Goal: Task Accomplishment & Management: Manage account settings

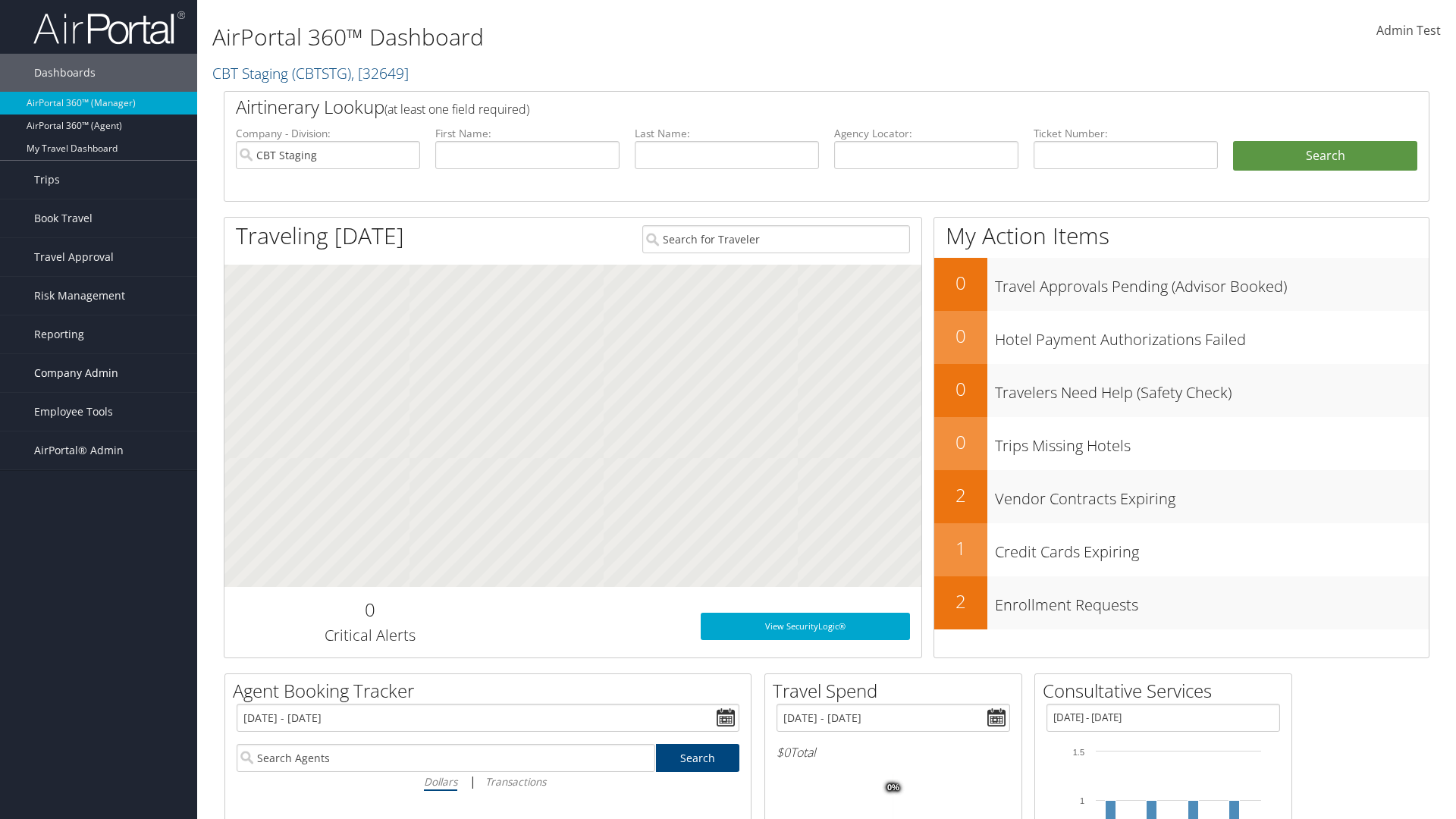
click at [99, 373] on span "Company Admin" at bounding box center [76, 373] width 84 height 38
click at [0, 0] on link "Travel Agency Contacts" at bounding box center [0, 0] width 0 height 0
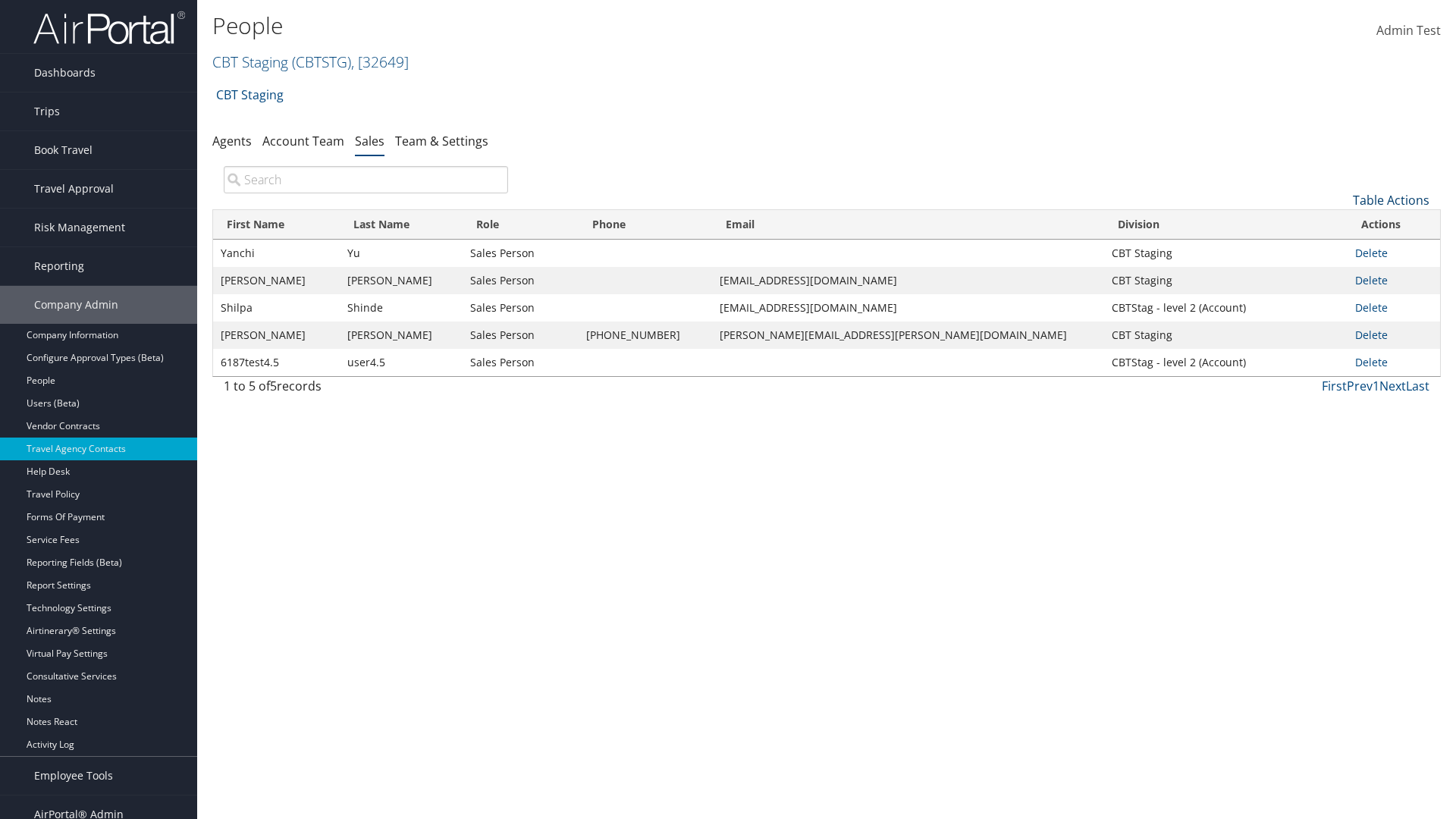
click at [1391, 200] on link "Table Actions" at bounding box center [1391, 200] width 77 height 16
click at [1340, 224] on link "Add New Salesperson" at bounding box center [1340, 224] width 199 height 25
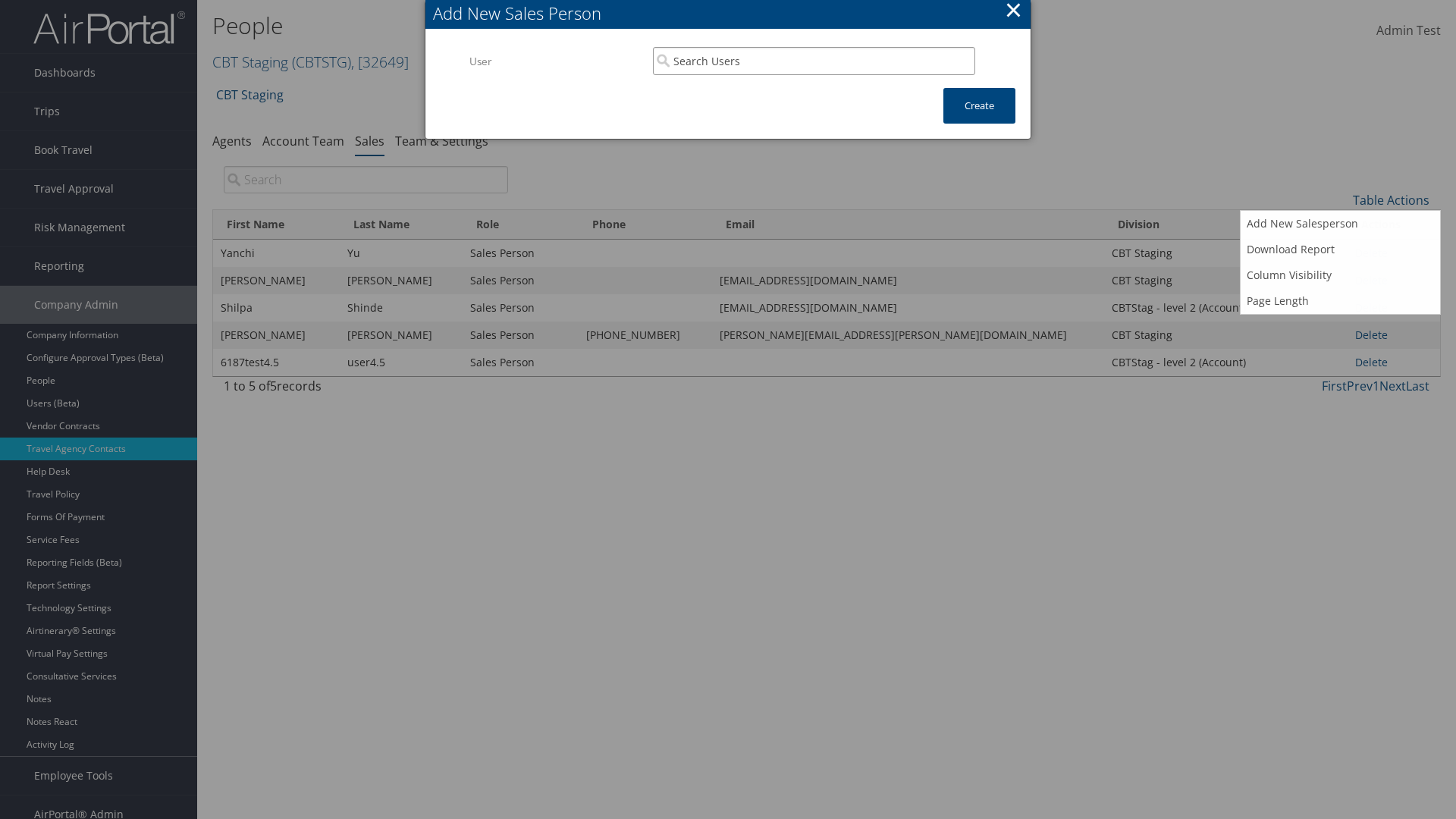
click at [814, 47] on input "search" at bounding box center [814, 61] width 322 height 28
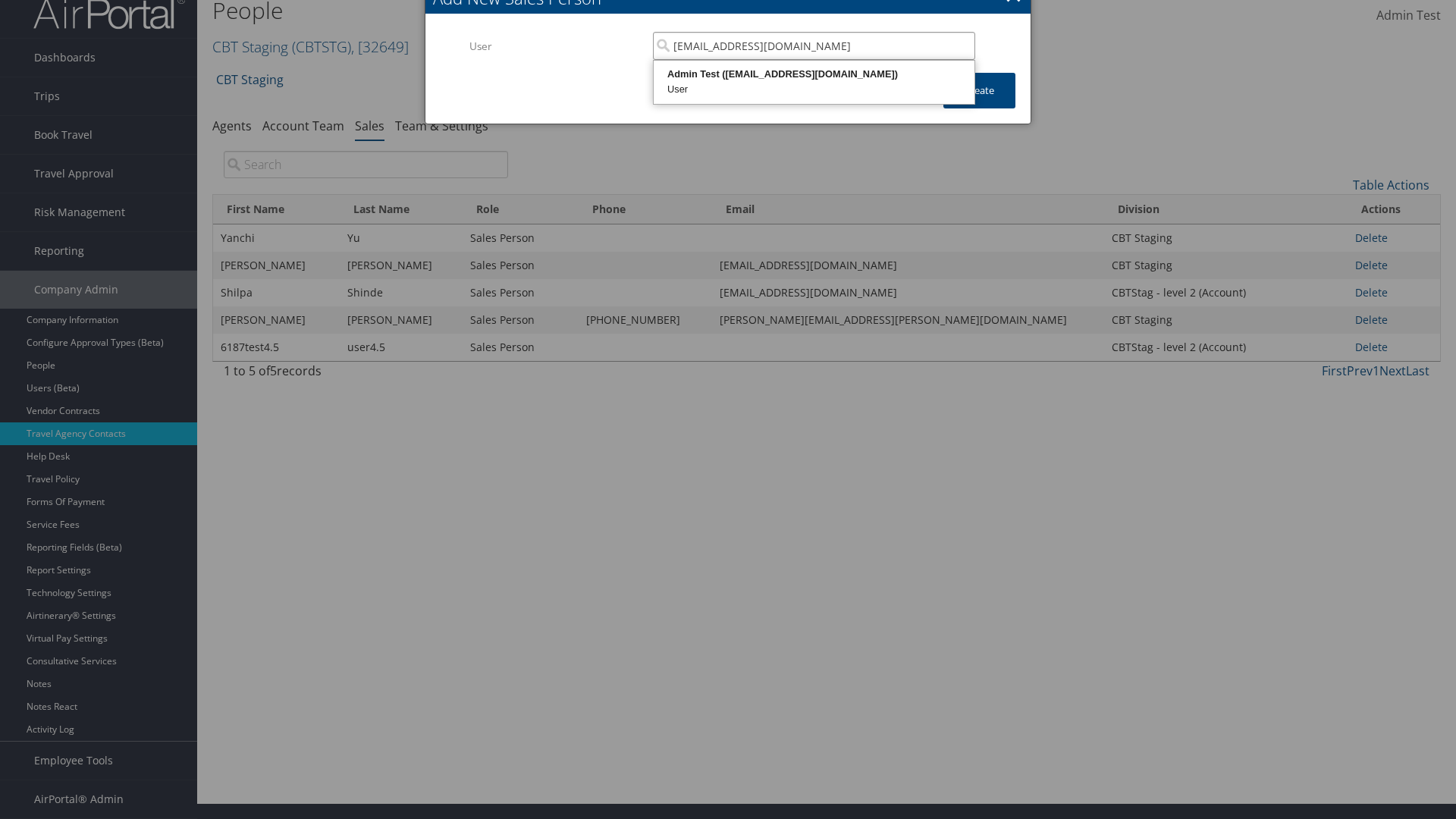
click at [814, 82] on div "User" at bounding box center [814, 90] width 317 height 15
type input "Admin Test"
click at [979, 90] on button "Create" at bounding box center [980, 90] width 72 height 35
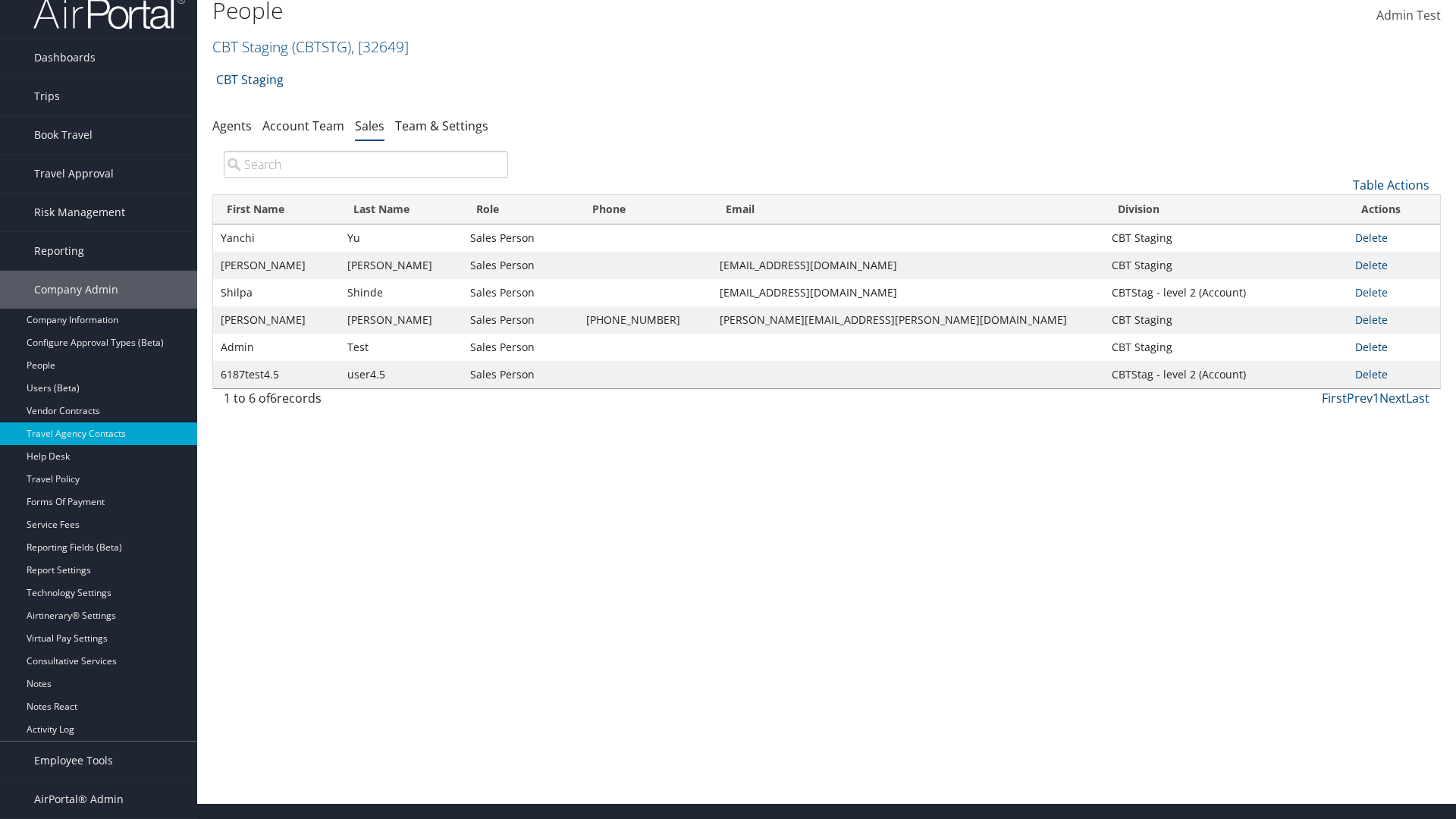
click at [1363, 347] on link "Delete" at bounding box center [1372, 347] width 33 height 14
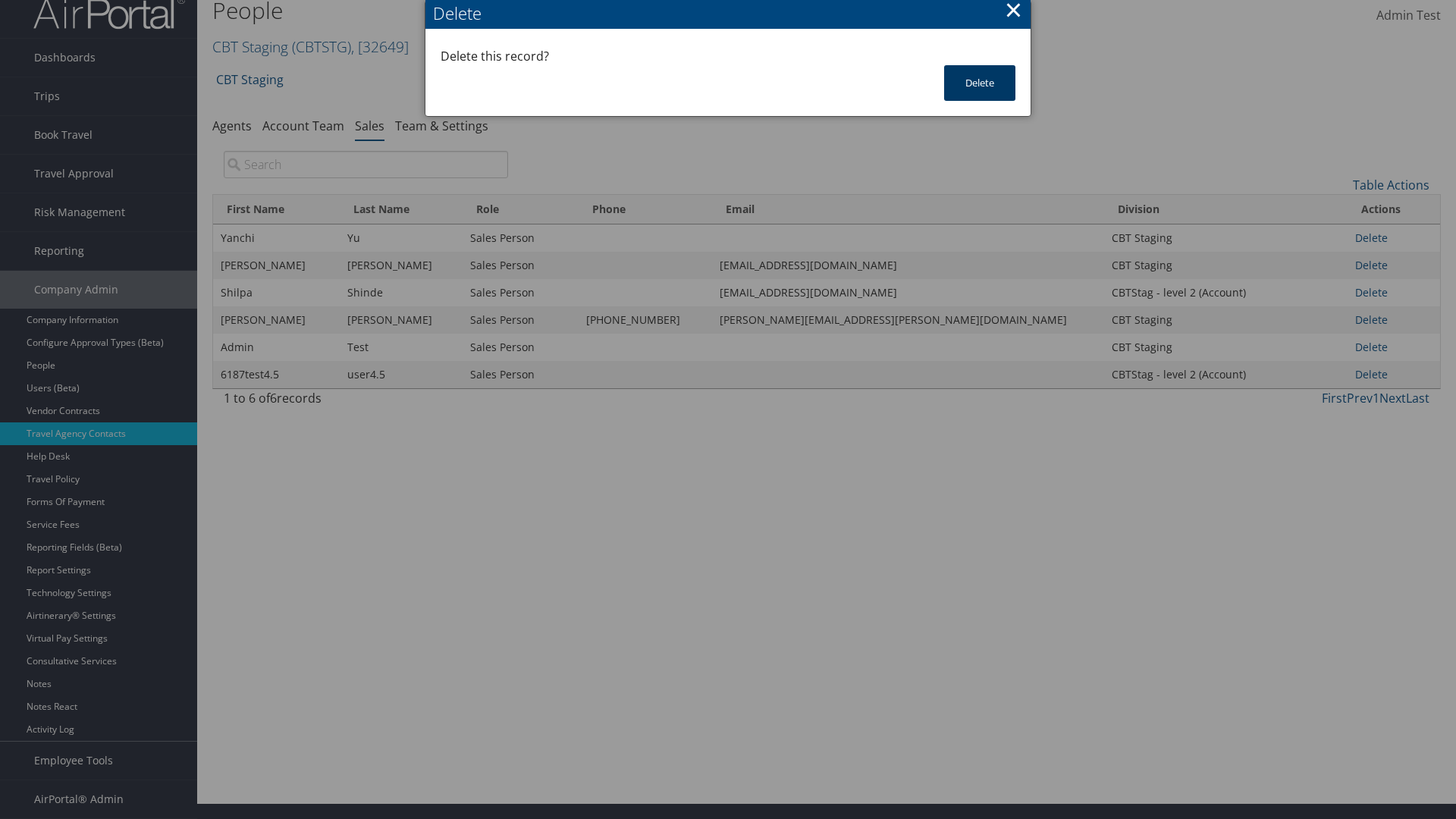
click at [980, 82] on button "Delete" at bounding box center [980, 82] width 71 height 35
